Goal: Obtain resource: Obtain resource

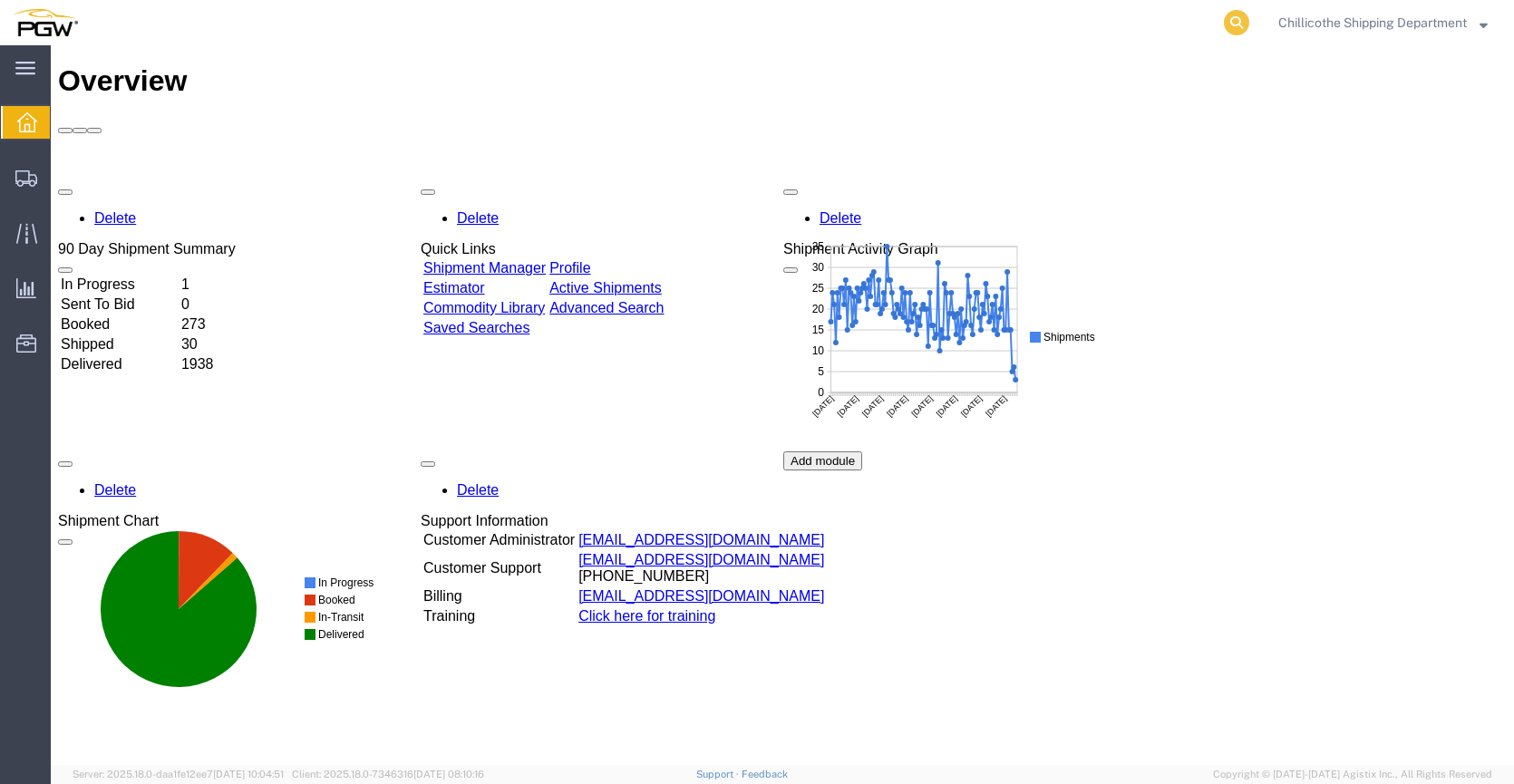
click at [1228, 15] on icon at bounding box center [1236, 22] width 25 height 25
click at [1030, 19] on input "search" at bounding box center [948, 23] width 552 height 44
type input "667429"
click at [1239, 24] on icon at bounding box center [1236, 22] width 25 height 25
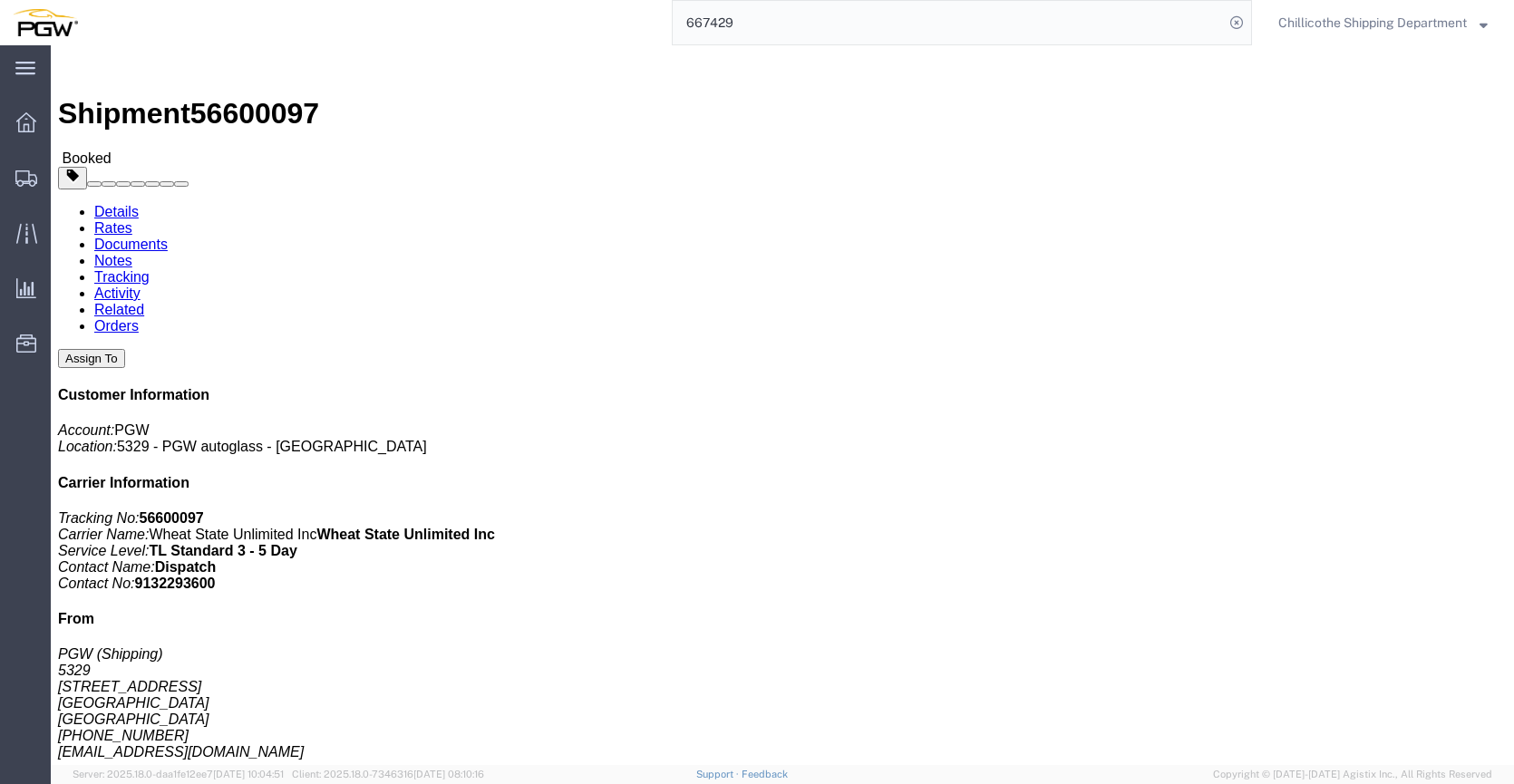
click link "Documents"
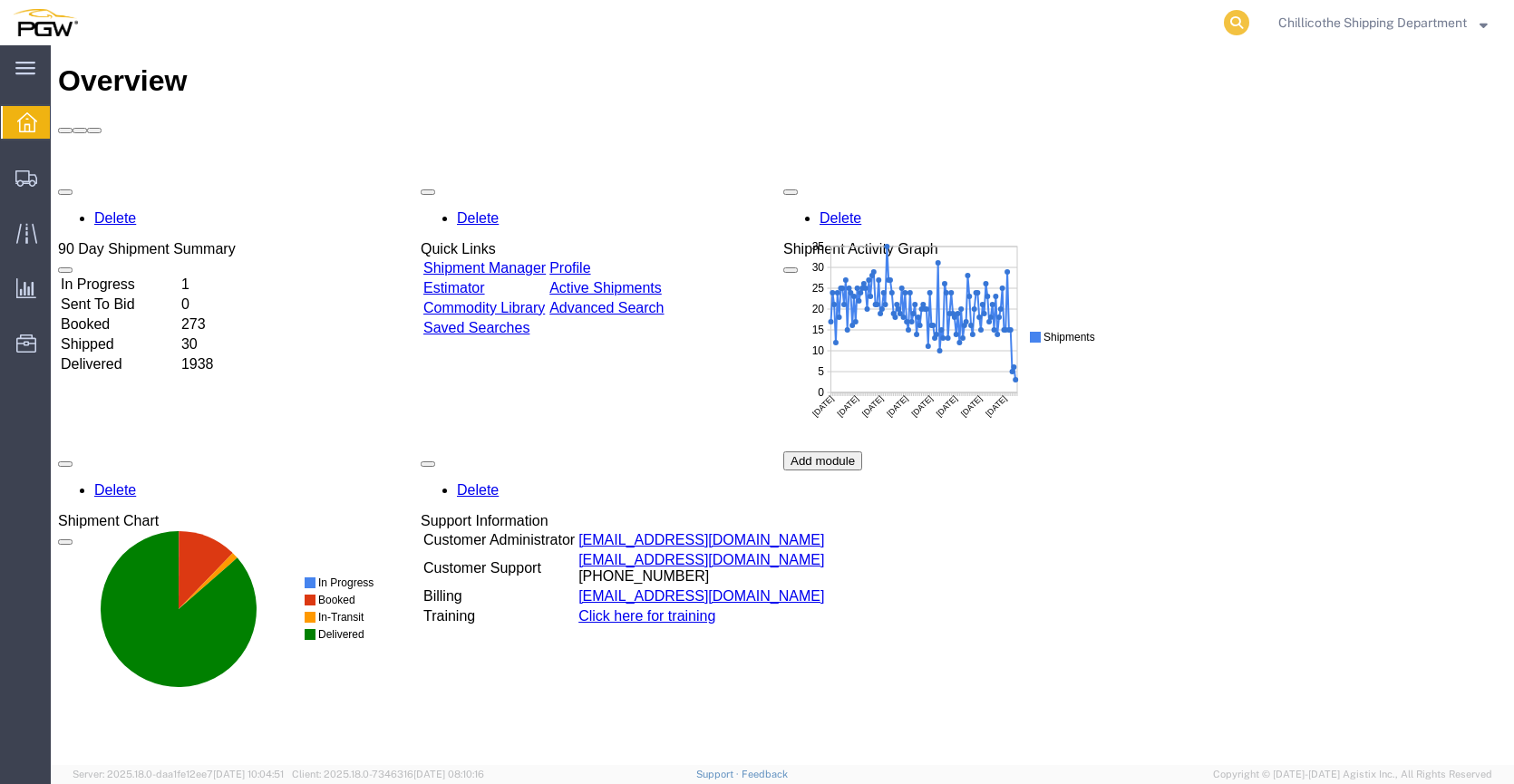
click at [1238, 24] on icon at bounding box center [1236, 22] width 25 height 25
click at [955, 21] on input "search" at bounding box center [948, 23] width 552 height 44
type input "667522"
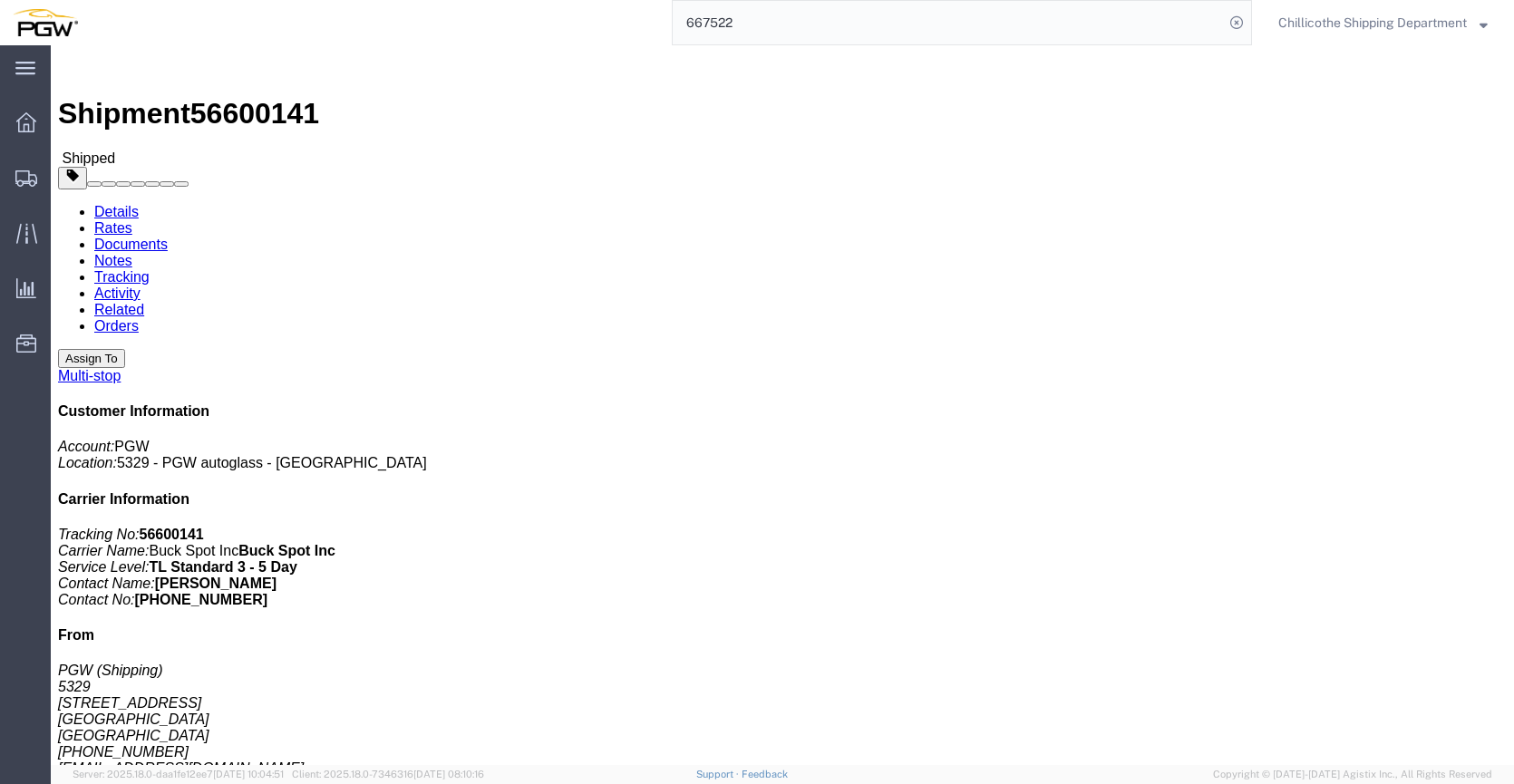
click link "Documents"
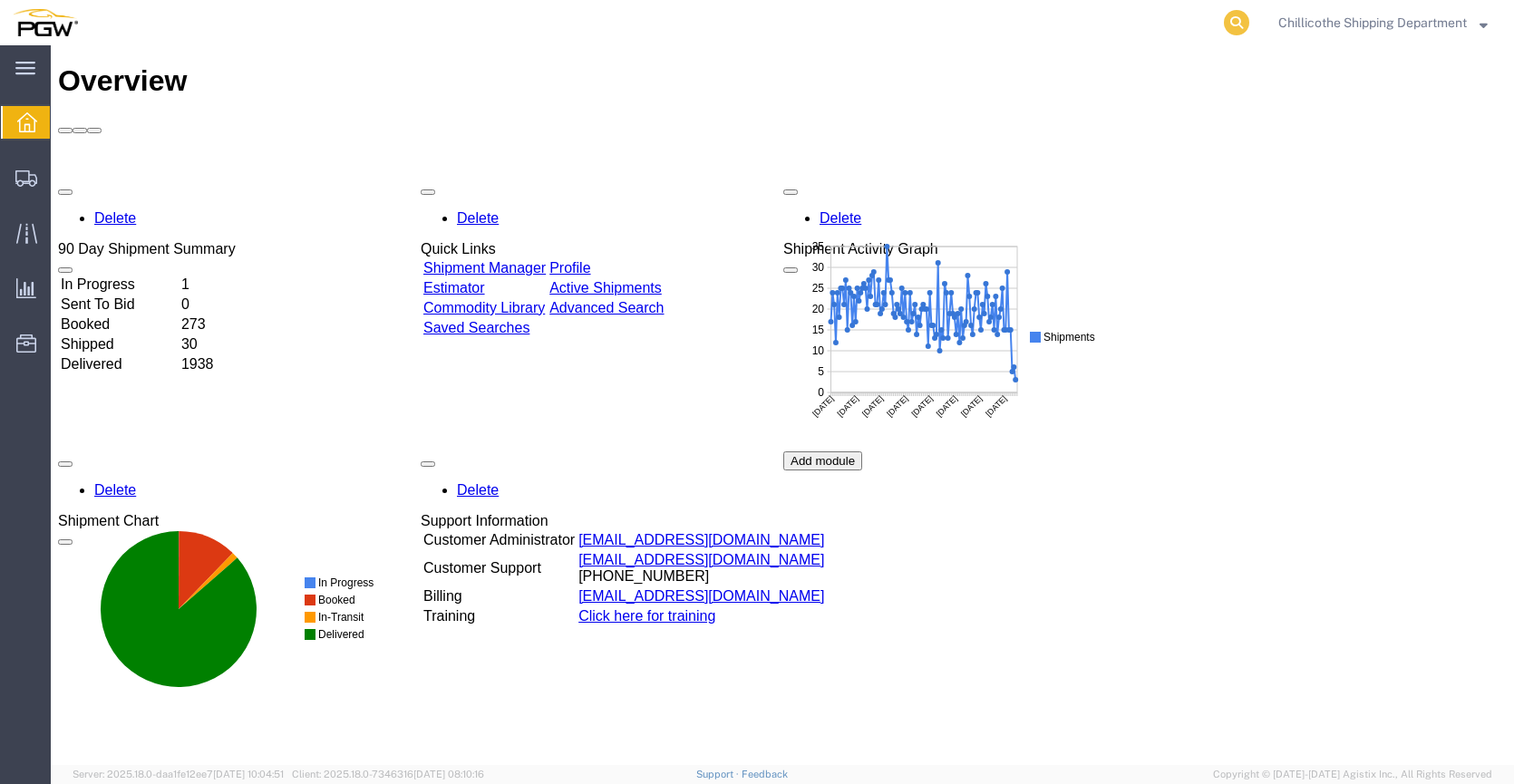
click at [1232, 30] on icon at bounding box center [1236, 22] width 25 height 25
type input "667541"
click at [1233, 28] on icon at bounding box center [1236, 22] width 25 height 25
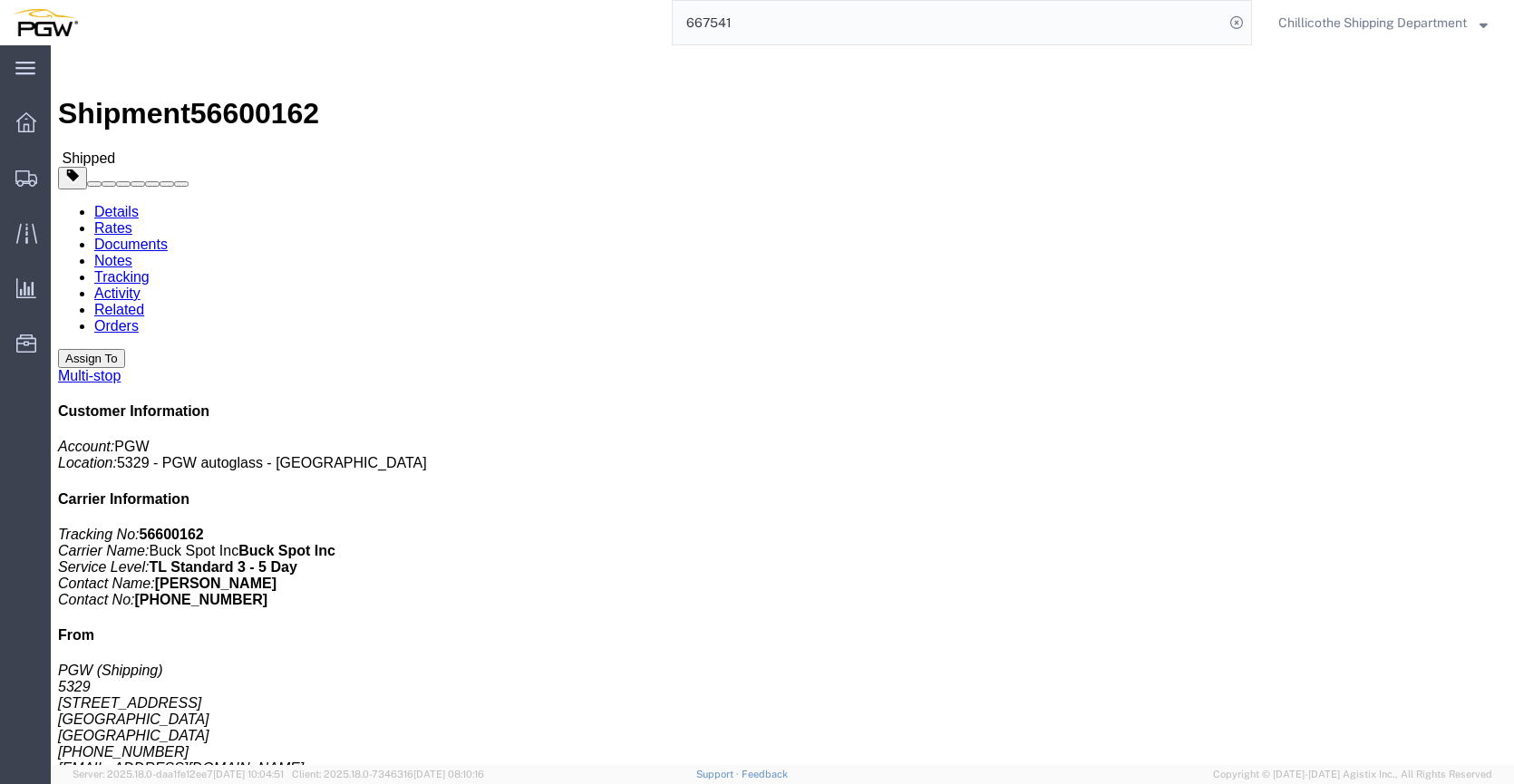
click link "Documents"
